Goal: Check status: Check status

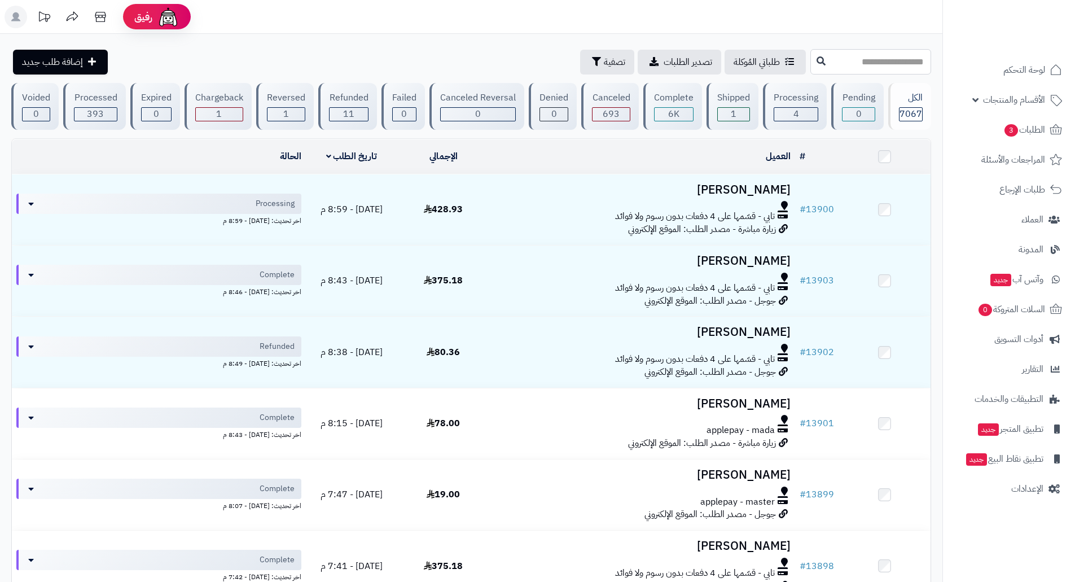
click at [878, 70] on input "text" at bounding box center [870, 61] width 121 height 25
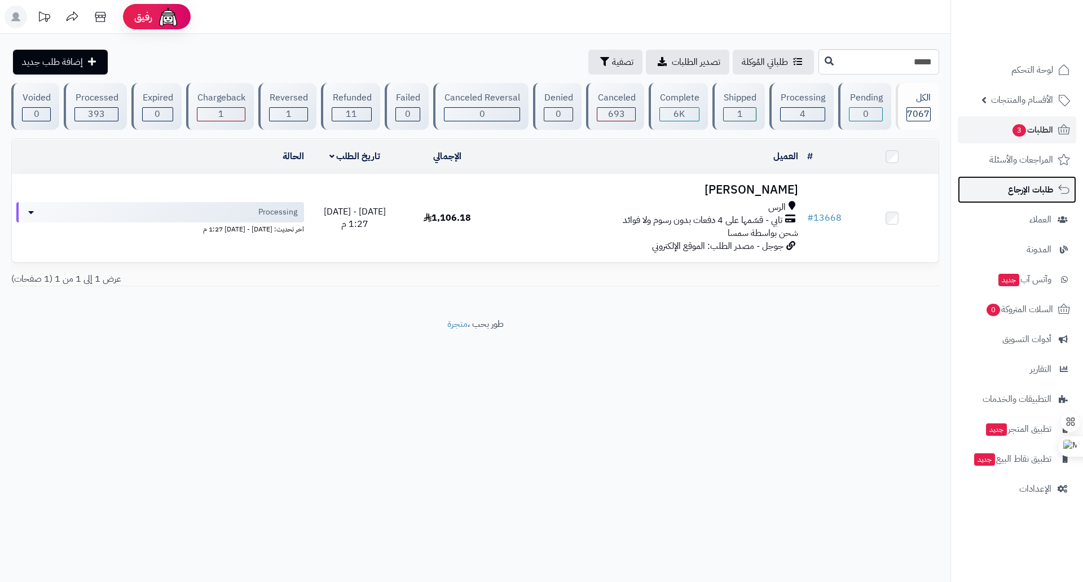
click at [1023, 181] on link "طلبات الإرجاع" at bounding box center [1017, 189] width 118 height 27
